Goal: Find specific page/section: Find specific page/section

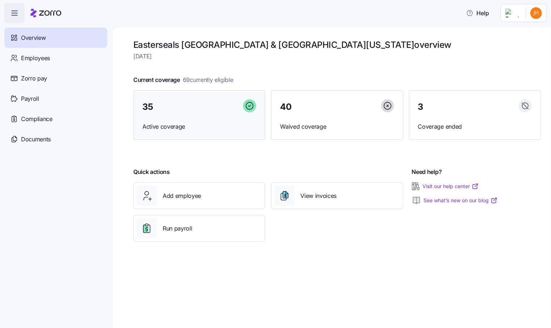
click at [159, 110] on div "35" at bounding box center [199, 107] width 114 height 16
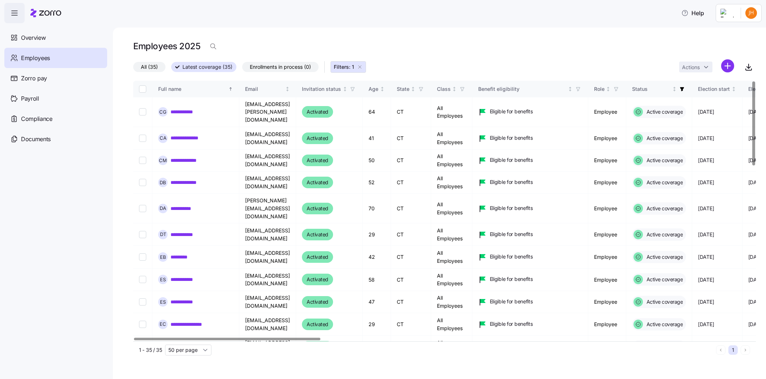
click at [223, 327] on div at bounding box center [227, 339] width 186 height 3
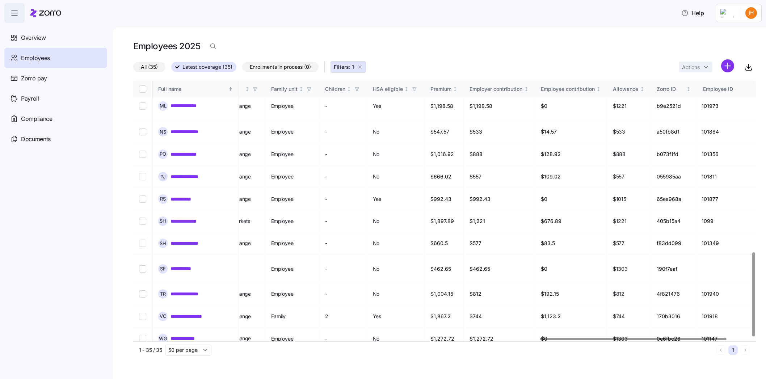
scroll to position [532, 1361]
click at [550, 327] on div at bounding box center [634, 339] width 186 height 3
